Goal: Task Accomplishment & Management: Use online tool/utility

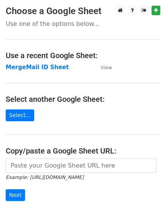
click at [8, 37] on main "Choose a Google Sheet Use one of the options below... Use a recent Google Sheet…" at bounding box center [83, 124] width 166 height 237
click at [30, 70] on strong "MergeMail ID Sheet" at bounding box center [37, 67] width 63 height 7
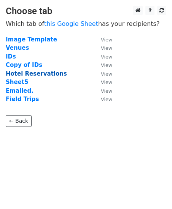
click at [19, 76] on strong "Hotel Reservations" at bounding box center [36, 73] width 61 height 7
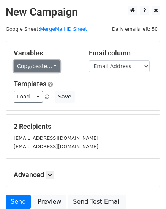
click at [32, 71] on link "Copy/paste..." at bounding box center [37, 67] width 46 height 12
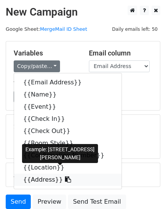
click at [65, 182] on icon at bounding box center [68, 180] width 6 height 6
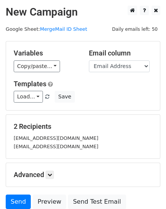
click at [36, 72] on div "Variables Copy/paste... {{Email Address}} {{Name}} {{Event}} {{Check In}} {{Che…" at bounding box center [83, 76] width 154 height 69
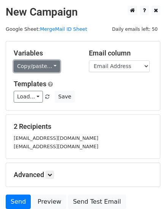
click at [37, 67] on link "Copy/paste..." at bounding box center [37, 67] width 46 height 12
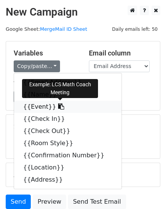
click at [33, 106] on link "{{Event}}" at bounding box center [68, 107] width 108 height 12
